Goal: Information Seeking & Learning: Learn about a topic

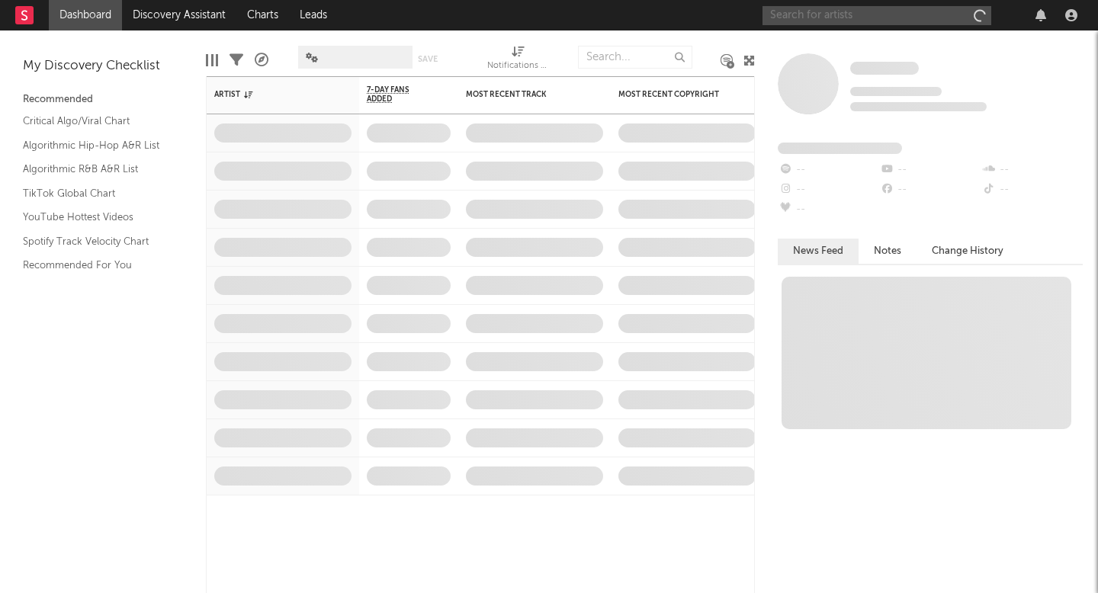
click at [829, 11] on input "text" at bounding box center [877, 15] width 229 height 19
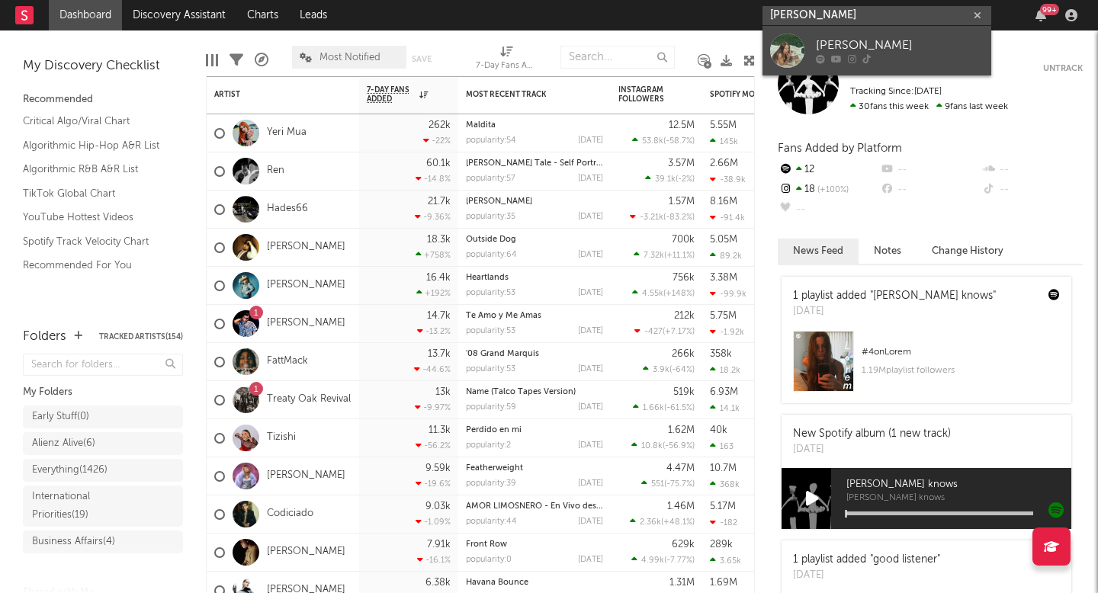
type input "[PERSON_NAME]"
click at [868, 46] on div "[PERSON_NAME]" at bounding box center [900, 46] width 168 height 18
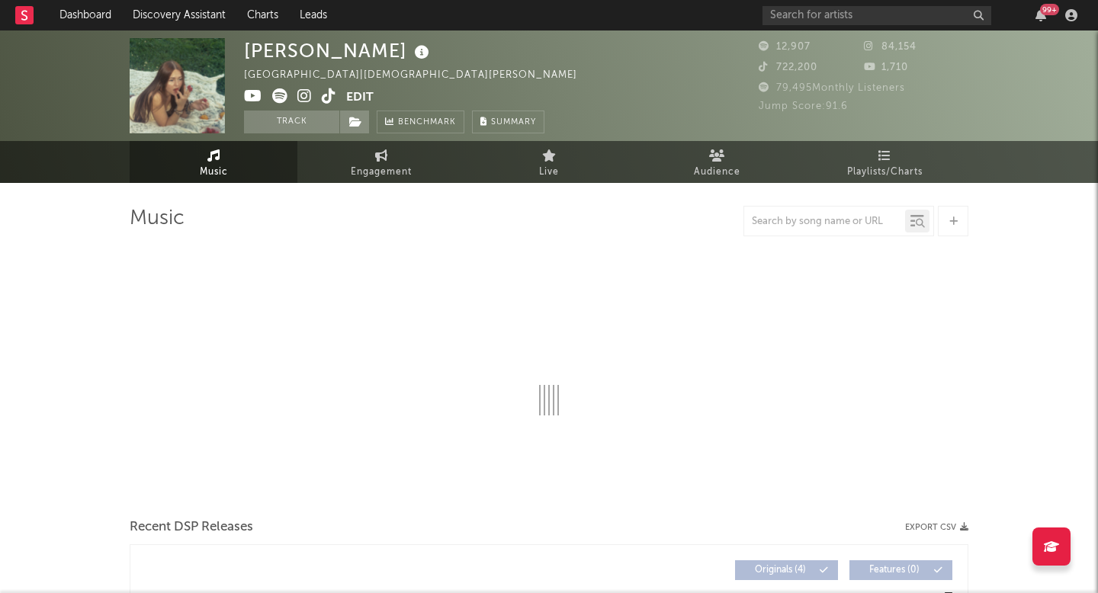
select select "1w"
